Goal: Task Accomplishment & Management: Manage account settings

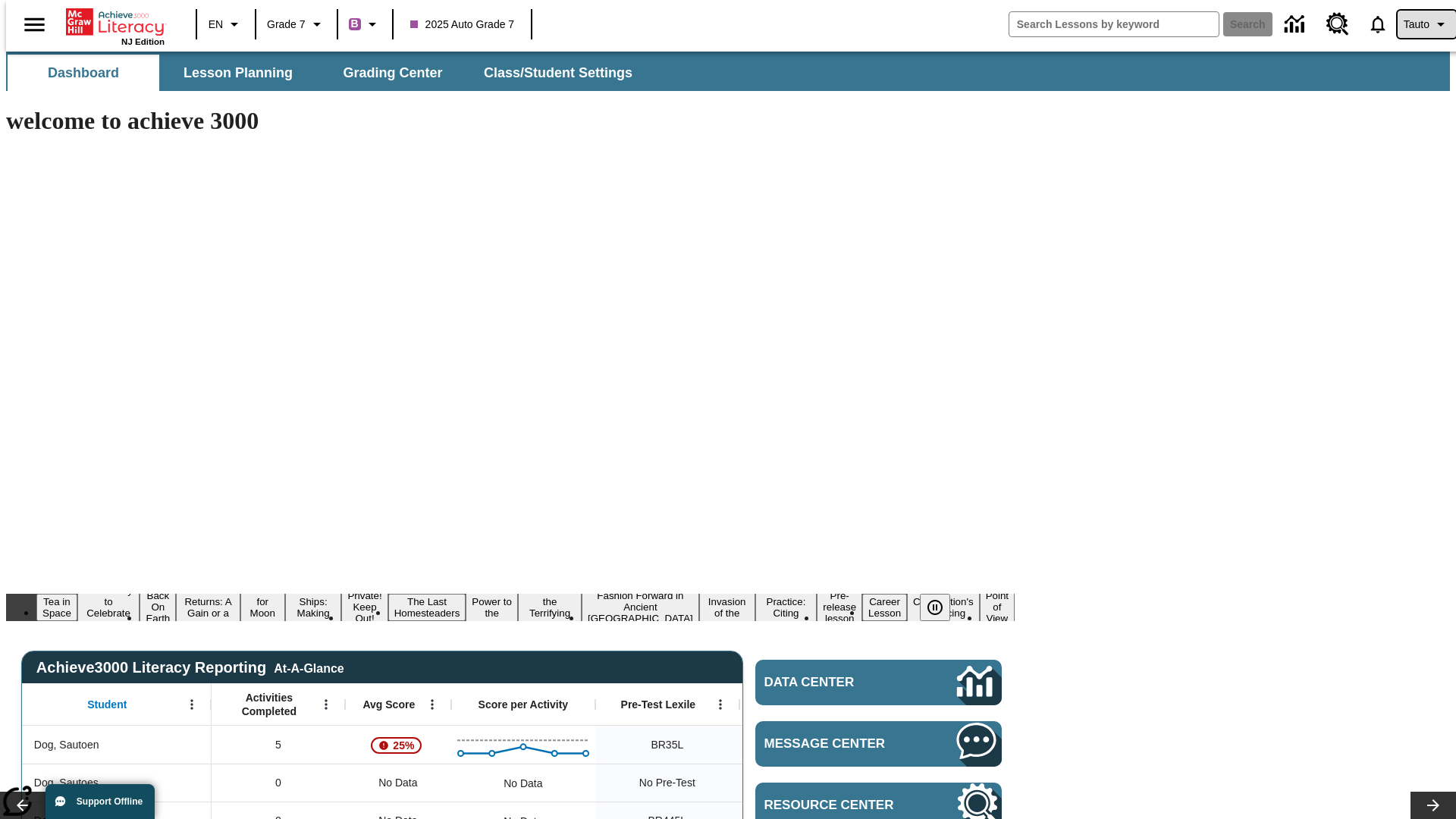
click at [1419, 24] on span "Tauto" at bounding box center [1416, 24] width 26 height 16
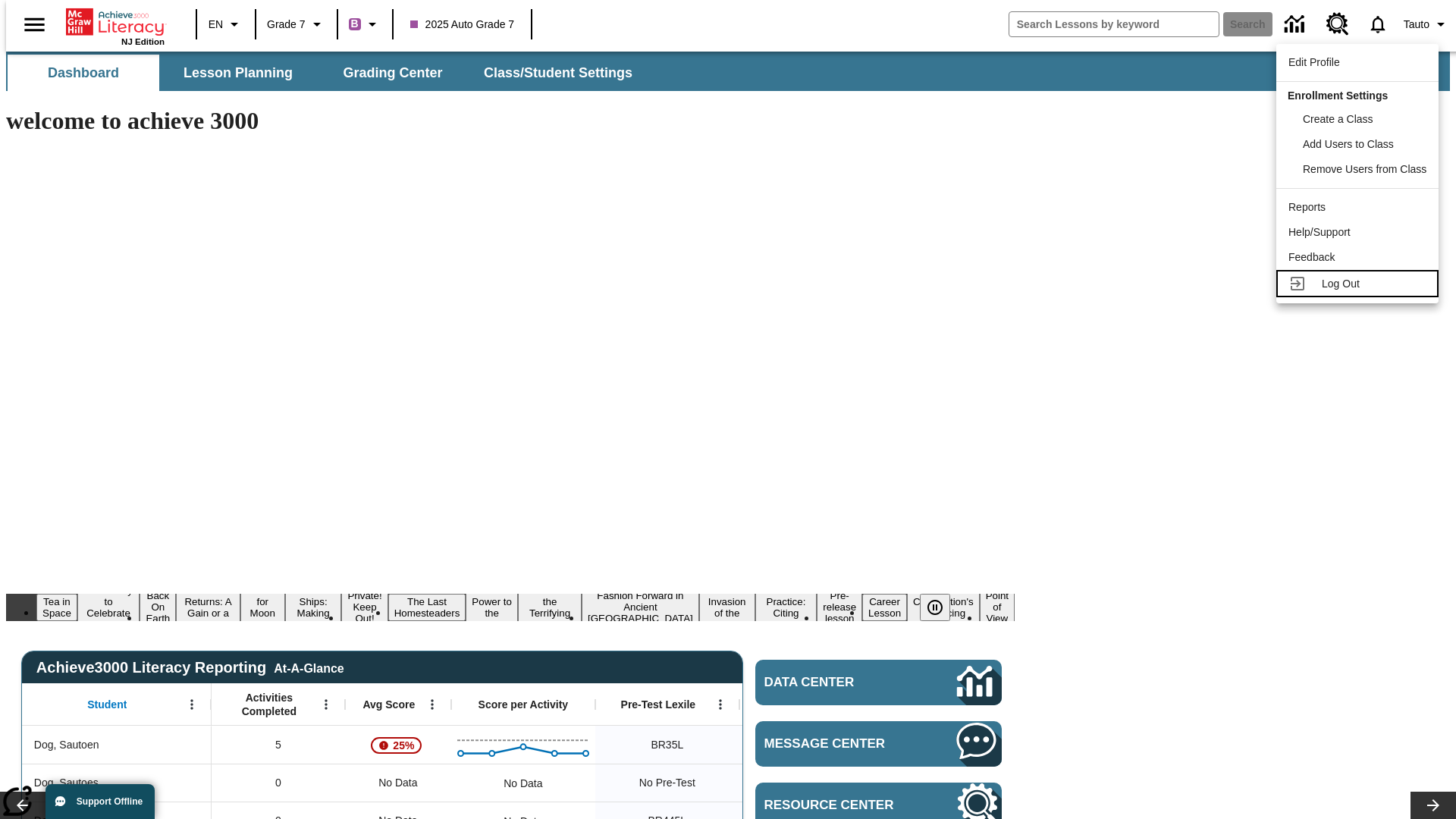
click at [1360, 284] on span "Log Out" at bounding box center [1340, 284] width 38 height 13
